Goal: Task Accomplishment & Management: Manage account settings

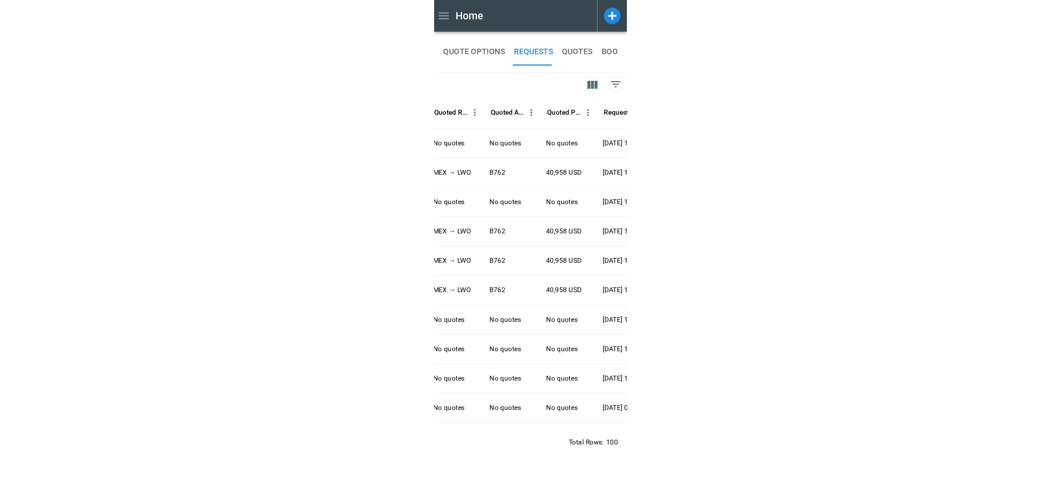
scroll to position [0, 63]
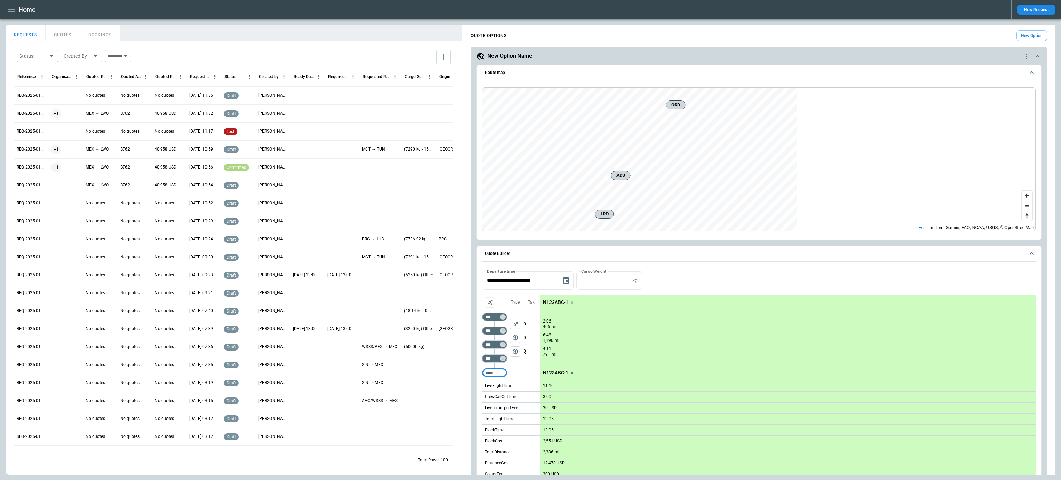
click at [13, 11] on icon "button" at bounding box center [11, 10] width 6 height 4
click at [14, 21] on li "Home" at bounding box center [32, 23] width 52 height 11
click at [829, 199] on div at bounding box center [530, 240] width 1061 height 480
click at [829, 197] on span "Zoom in" at bounding box center [1027, 196] width 10 height 10
click at [829, 206] on span "Zoom out" at bounding box center [1027, 206] width 10 height 10
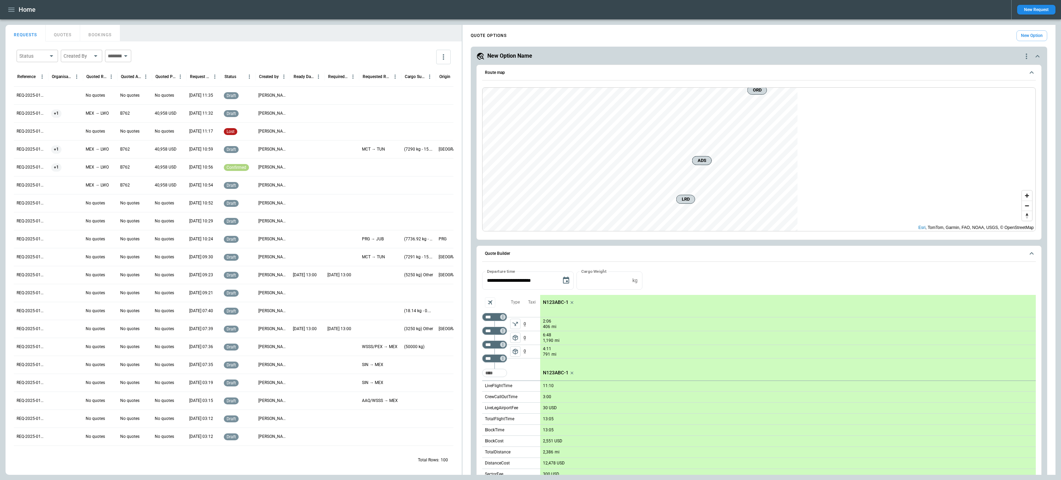
scroll to position [3, 0]
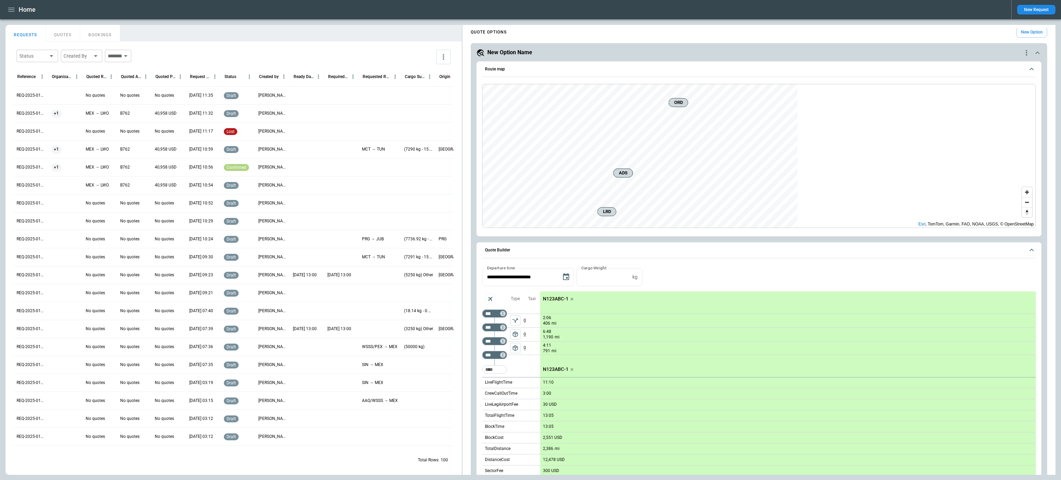
click at [829, 68] on icon "scrollable content" at bounding box center [1032, 69] width 4 height 2
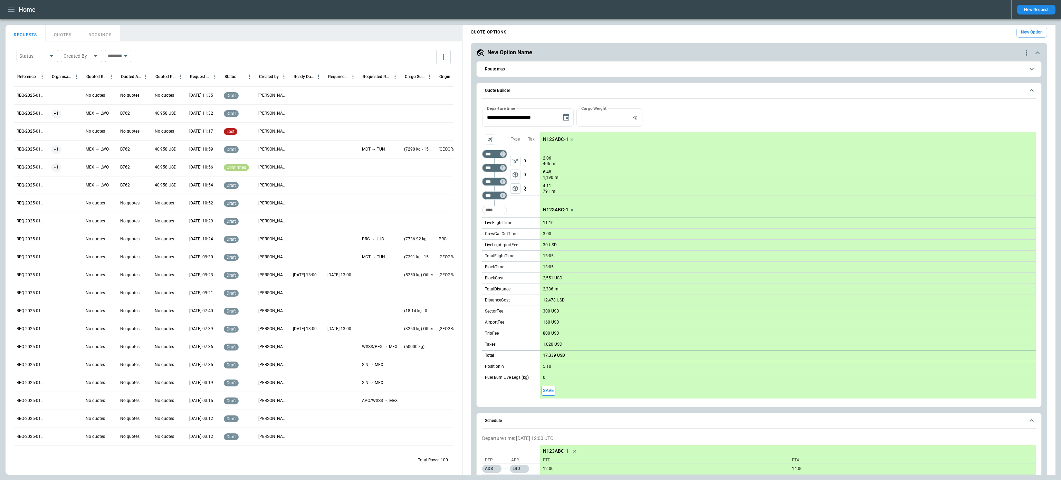
click at [829, 87] on icon "scrollable content" at bounding box center [1032, 90] width 8 height 8
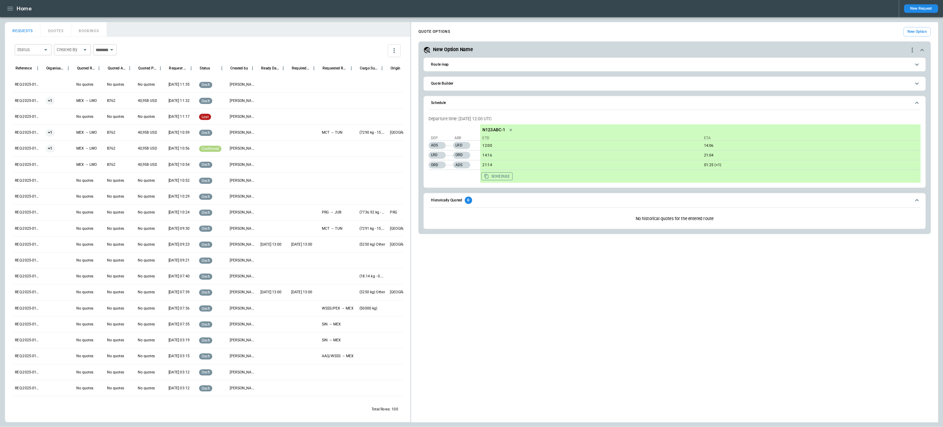
scroll to position [0, 0]
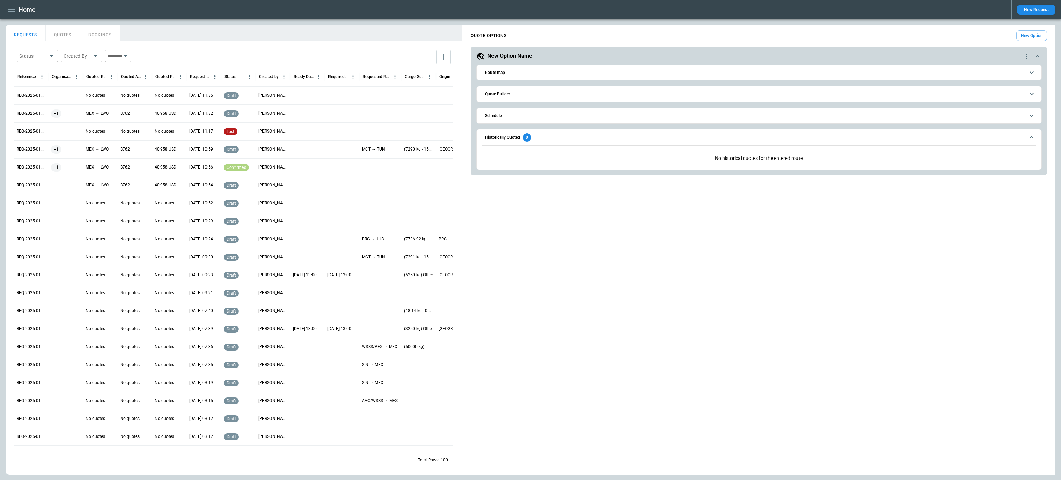
click at [829, 137] on span "Historically Quoted 0" at bounding box center [755, 137] width 540 height 8
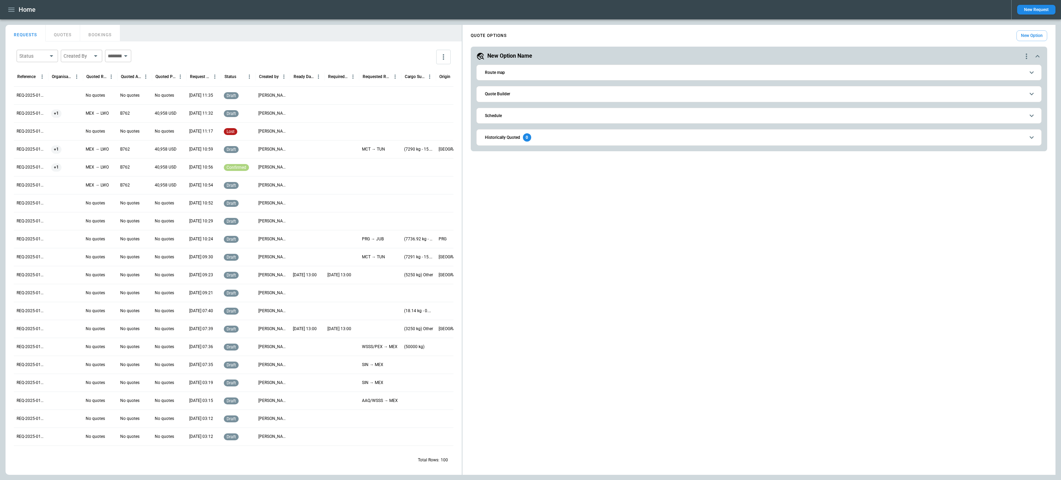
click at [829, 95] on span "Quote Builder" at bounding box center [755, 94] width 540 height 4
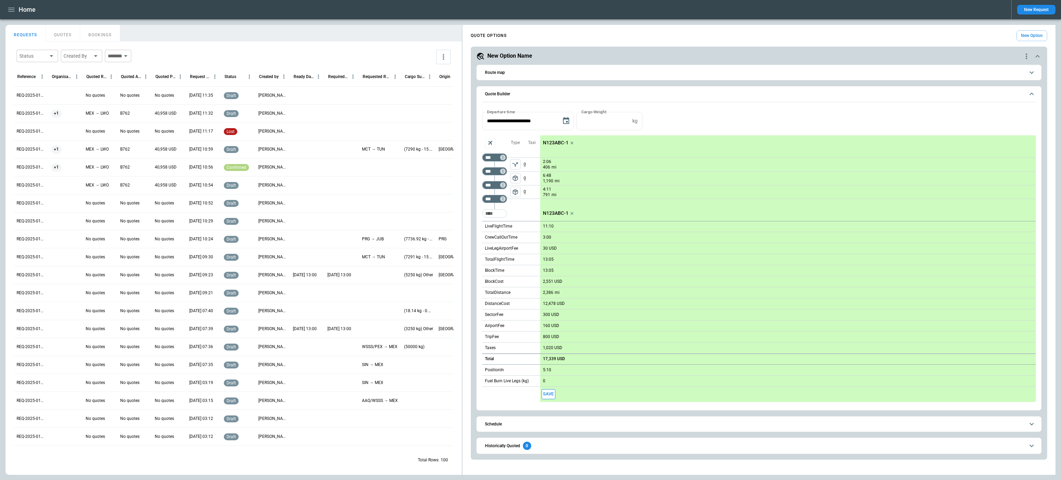
click at [829, 75] on button "Route map" at bounding box center [759, 73] width 554 height 16
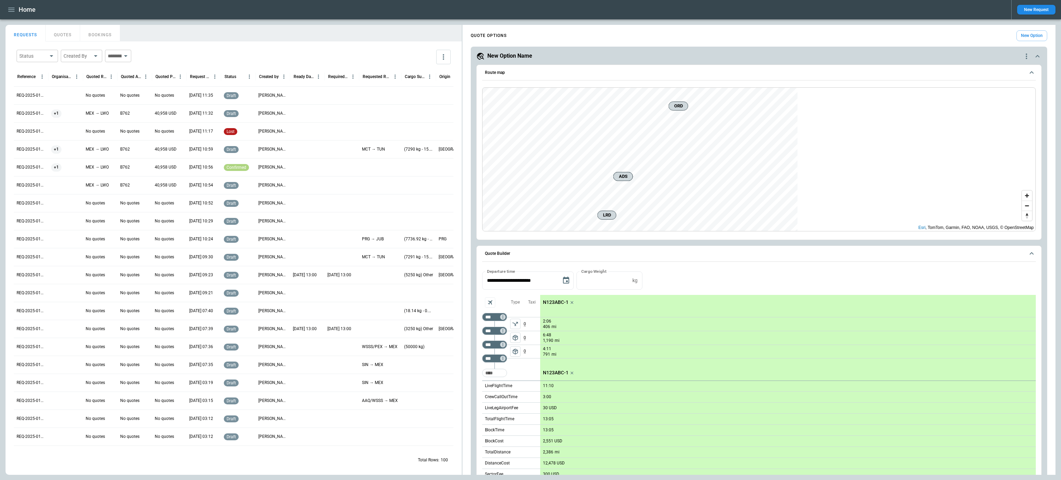
click at [829, 75] on button "Route map" at bounding box center [759, 73] width 554 height 16
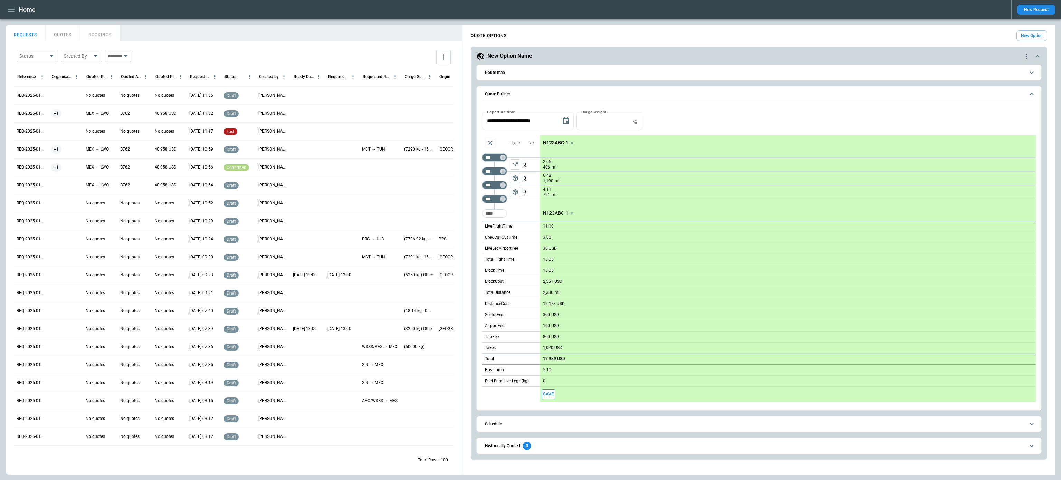
click at [829, 54] on icon "quote-option-actions" at bounding box center [1026, 57] width 1 height 6
click at [829, 54] on div at bounding box center [530, 240] width 1061 height 480
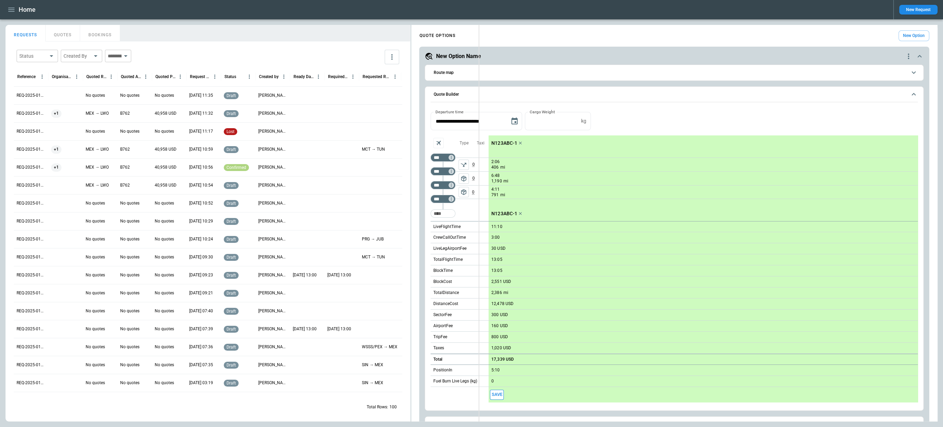
click at [479, 226] on div "FindBorderBarSize REQUESTS QUOTES BOOKINGS Status ​ Created By ​ ​ Reference Or…" at bounding box center [472, 223] width 932 height 397
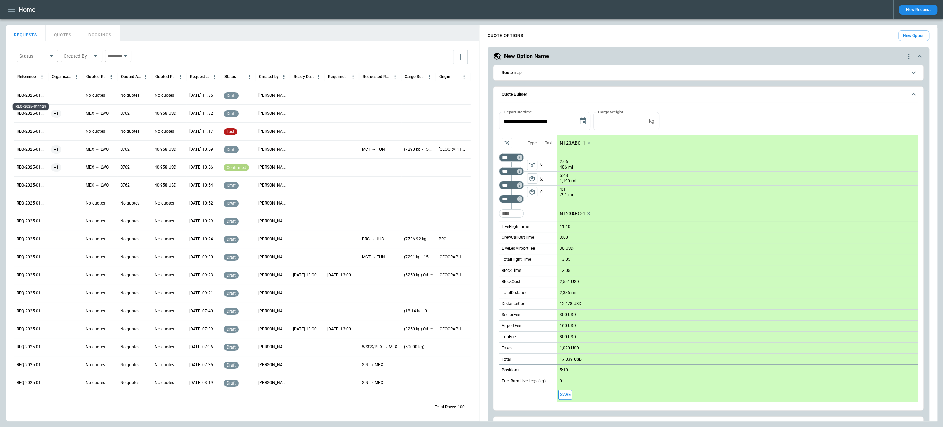
click at [23, 96] on p "REQ-2025-011129" at bounding box center [31, 96] width 29 height 6
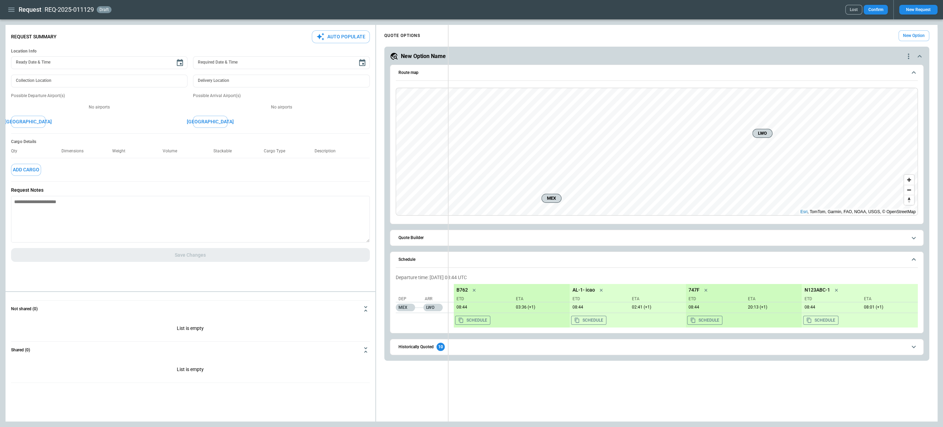
click at [449, 236] on div "**********" at bounding box center [472, 223] width 932 height 397
type textarea "*"
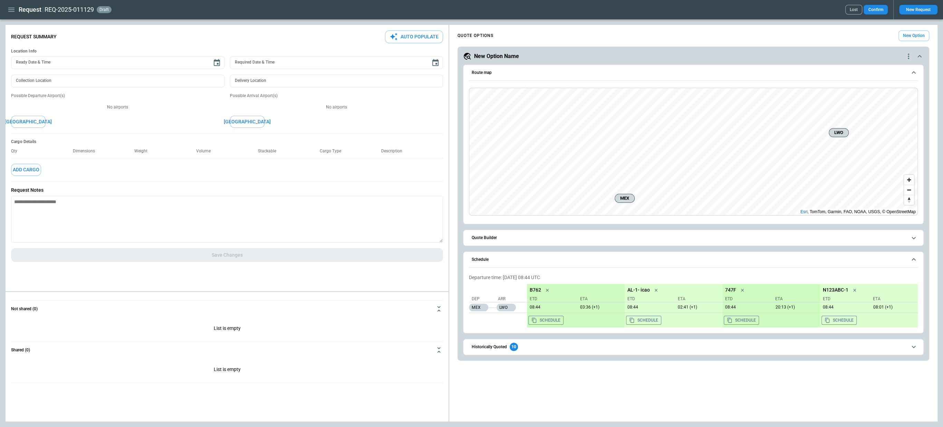
click at [602, 236] on span "Quote Builder" at bounding box center [689, 238] width 435 height 4
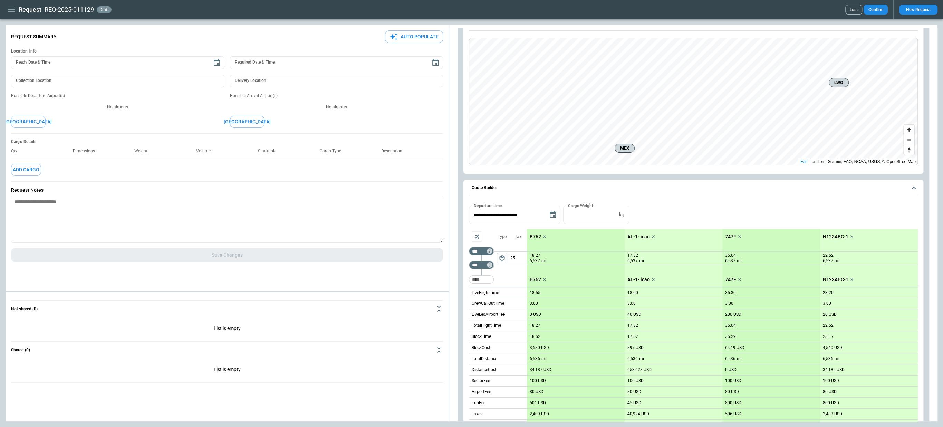
scroll to position [51, 0]
click at [491, 262] on icon "Too short" at bounding box center [489, 264] width 5 height 5
click at [494, 280] on p "Delete" at bounding box center [495, 281] width 11 height 6
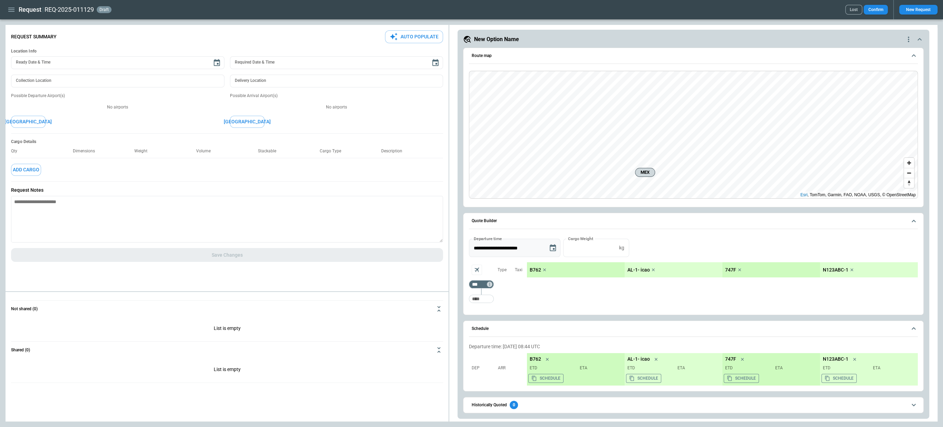
scroll to position [15, 0]
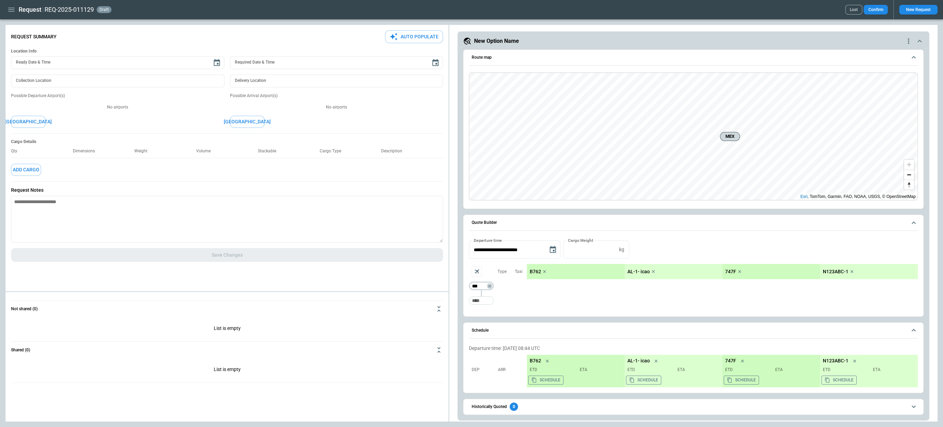
click at [483, 283] on input "***" at bounding box center [480, 286] width 19 height 7
type input "***"
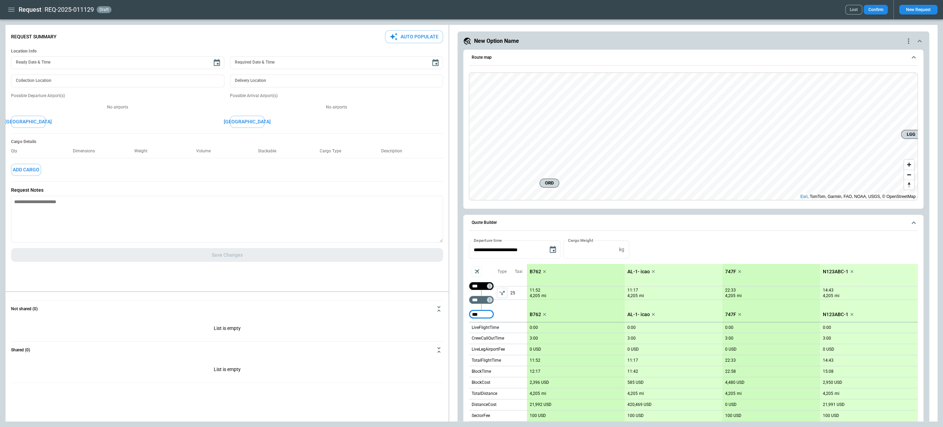
type input "***"
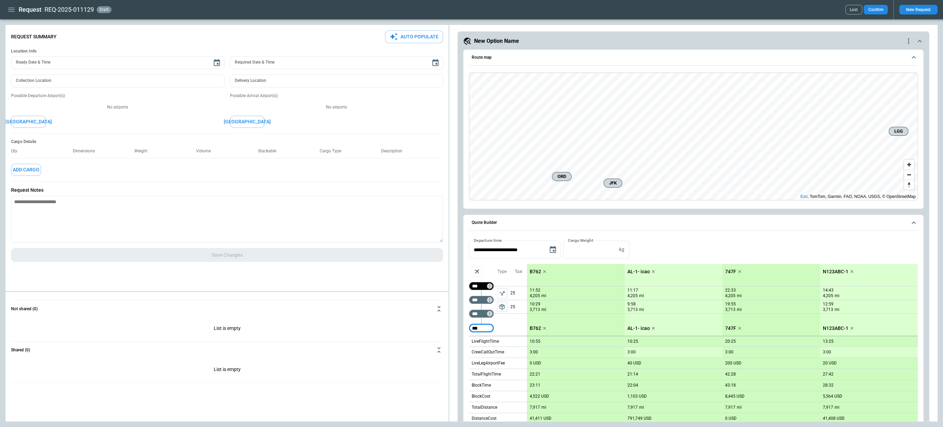
type input "***"
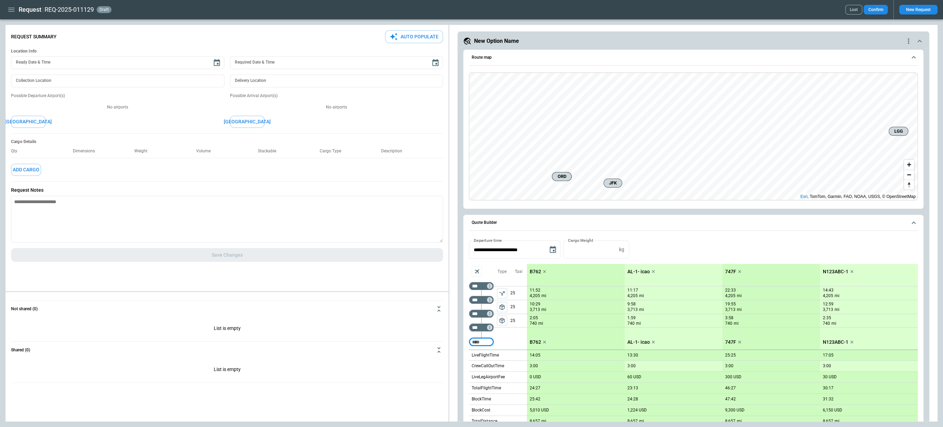
click at [501, 317] on span "package_2" at bounding box center [502, 320] width 7 height 7
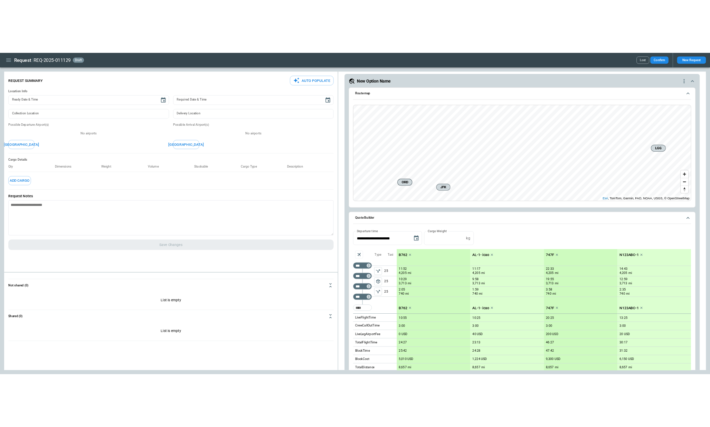
scroll to position [18, 0]
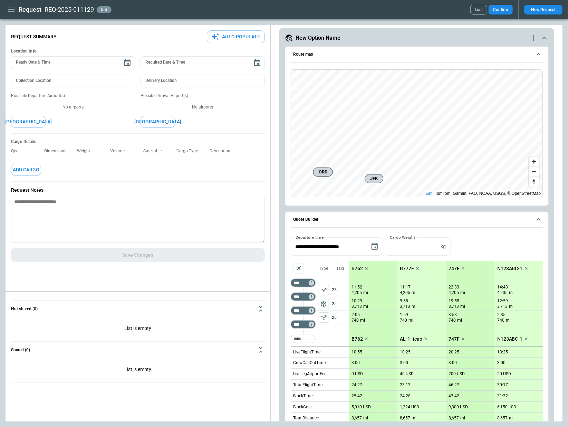
click at [525, 269] on icon "scrollable content" at bounding box center [526, 268] width 7 height 7
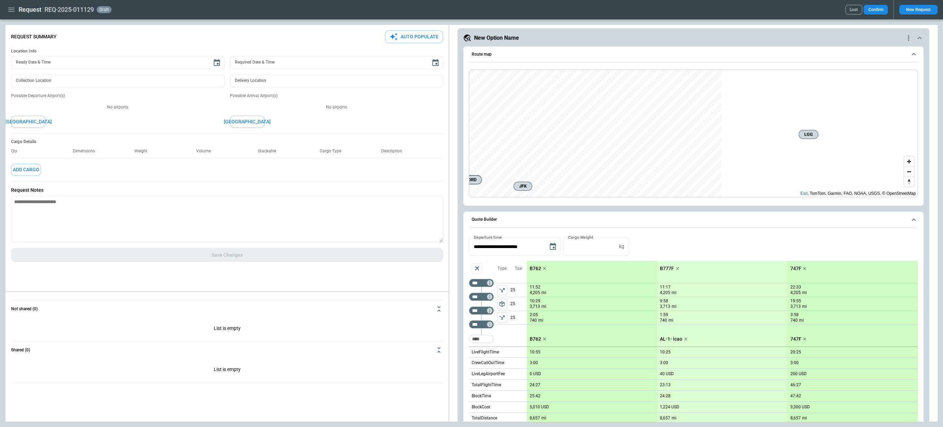
click at [729, 140] on div "ORD LGG JFK ORD Esri , TomTom, Garmin, FAO, NOAA, USGS, © OpenStreetMap" at bounding box center [693, 133] width 449 height 128
click at [829, 56] on icon "scrollable content" at bounding box center [914, 54] width 8 height 8
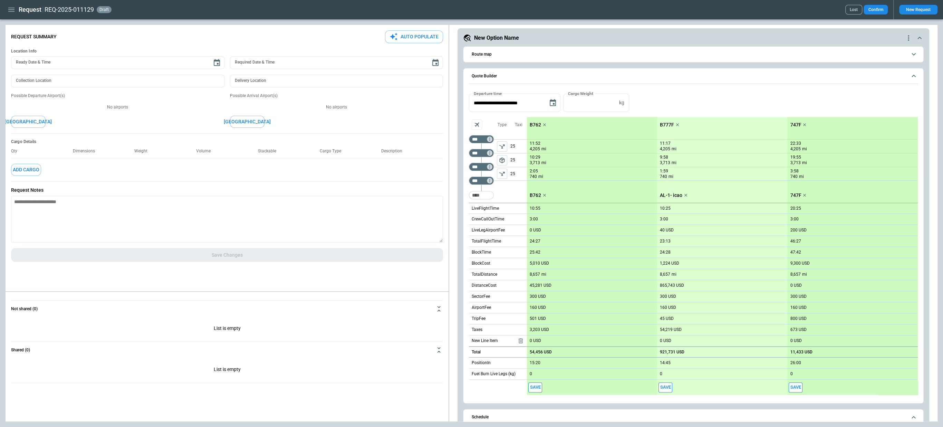
click at [829, 56] on icon "scrollable content" at bounding box center [914, 54] width 8 height 8
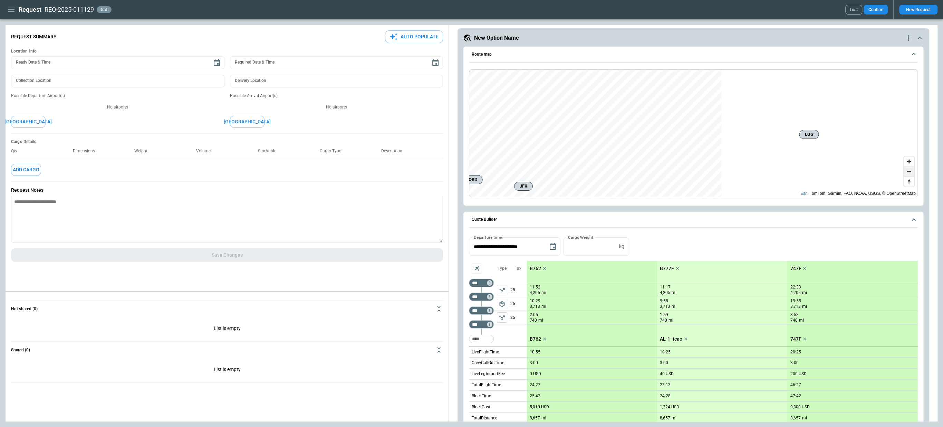
click at [829, 168] on span "Zoom out" at bounding box center [909, 172] width 10 height 10
click at [829, 170] on span "Zoom out" at bounding box center [909, 172] width 10 height 10
click at [829, 164] on span "Zoom in" at bounding box center [909, 161] width 10 height 10
click at [829, 175] on span "Zoom out" at bounding box center [909, 172] width 10 height 10
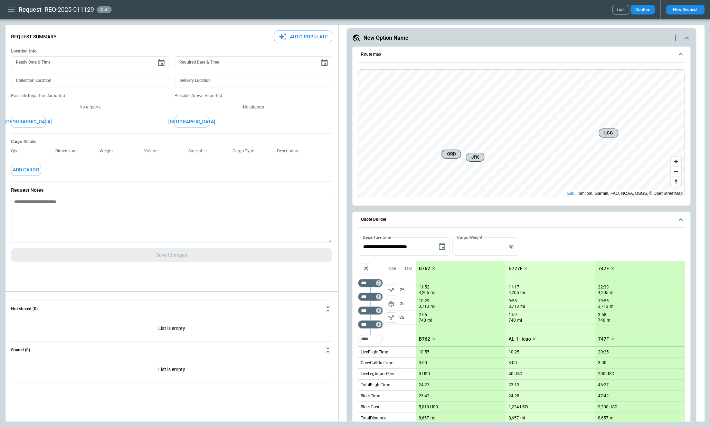
type textarea "*"
click at [673, 163] on span "Zoom in" at bounding box center [676, 161] width 10 height 10
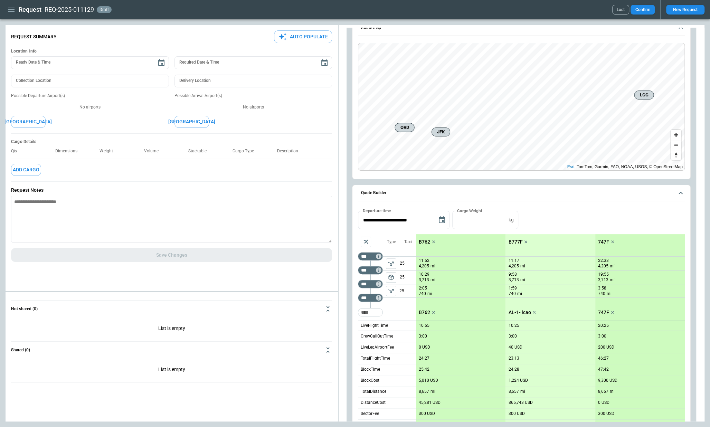
scroll to position [0, 0]
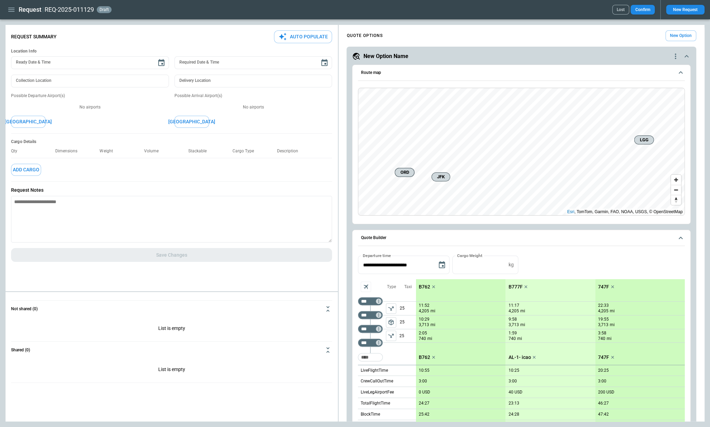
click at [675, 55] on icon "quote-option-actions" at bounding box center [675, 56] width 8 height 8
click at [675, 55] on div at bounding box center [355, 213] width 710 height 427
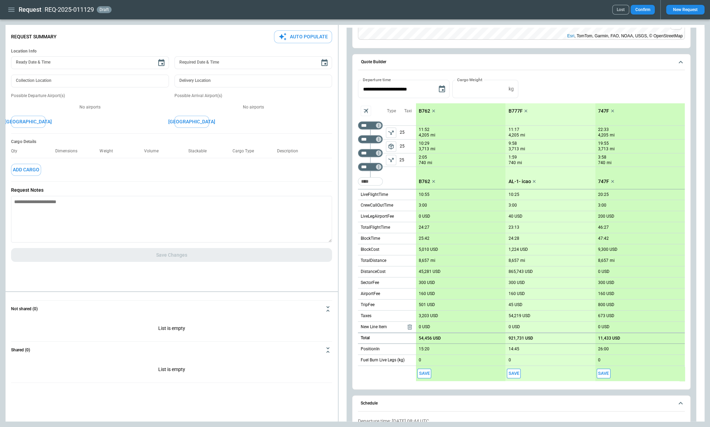
scroll to position [186, 0]
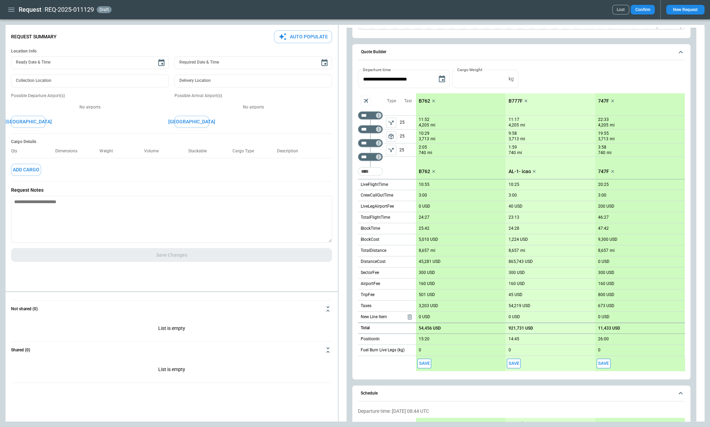
click at [13, 11] on icon "button" at bounding box center [11, 10] width 8 height 8
click at [16, 23] on li "Home" at bounding box center [32, 24] width 52 height 11
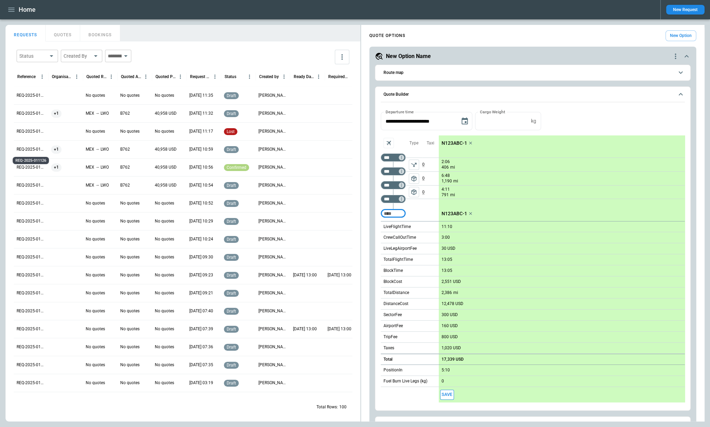
click at [36, 147] on p "REQ-2025-011126" at bounding box center [31, 149] width 29 height 6
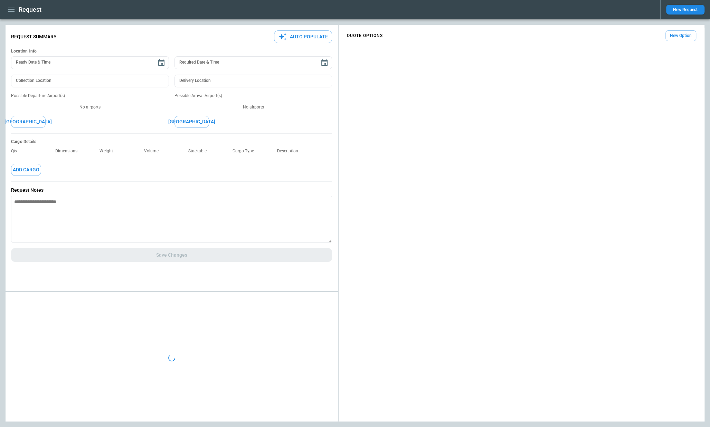
type textarea "*"
type input "**********"
type textarea "*"
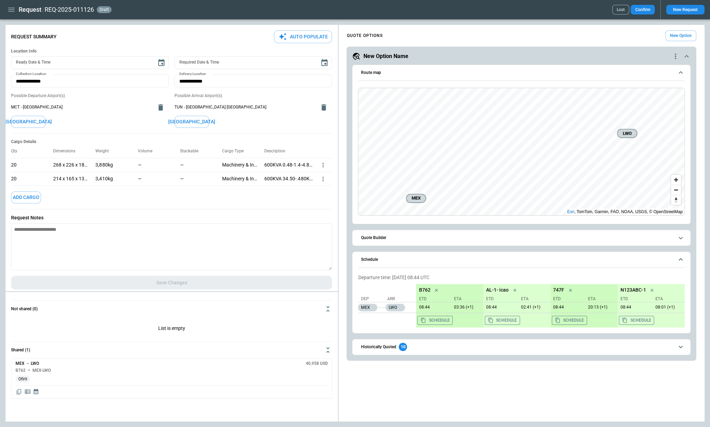
click at [552, 343] on span "Historically Quoted 10" at bounding box center [517, 347] width 313 height 8
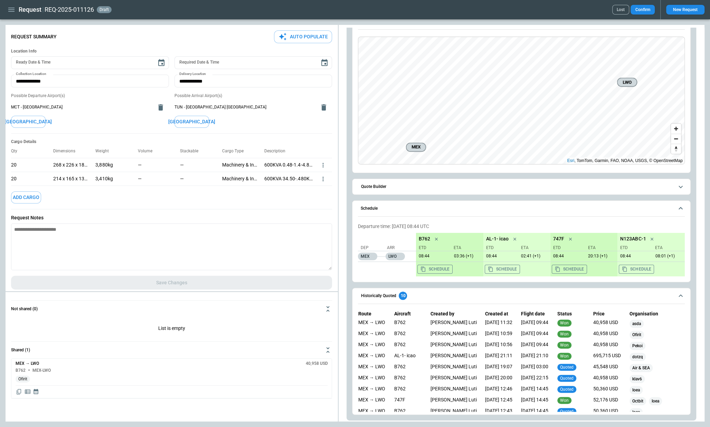
scroll to position [3, 0]
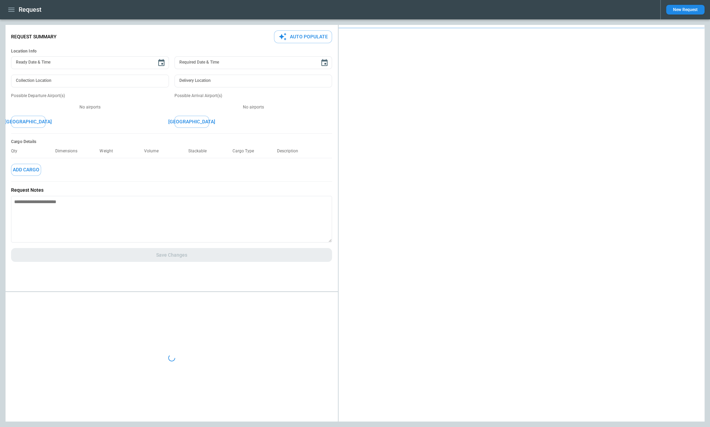
type textarea "*"
type input "**********"
type textarea "*"
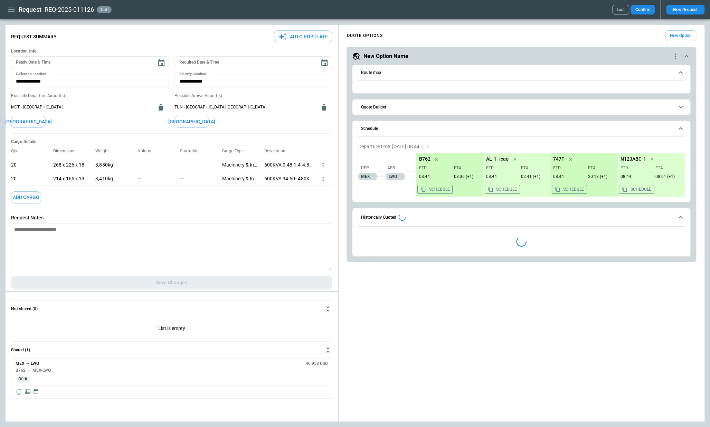
type input "**********"
